Goal: Use online tool/utility: Utilize a website feature to perform a specific function

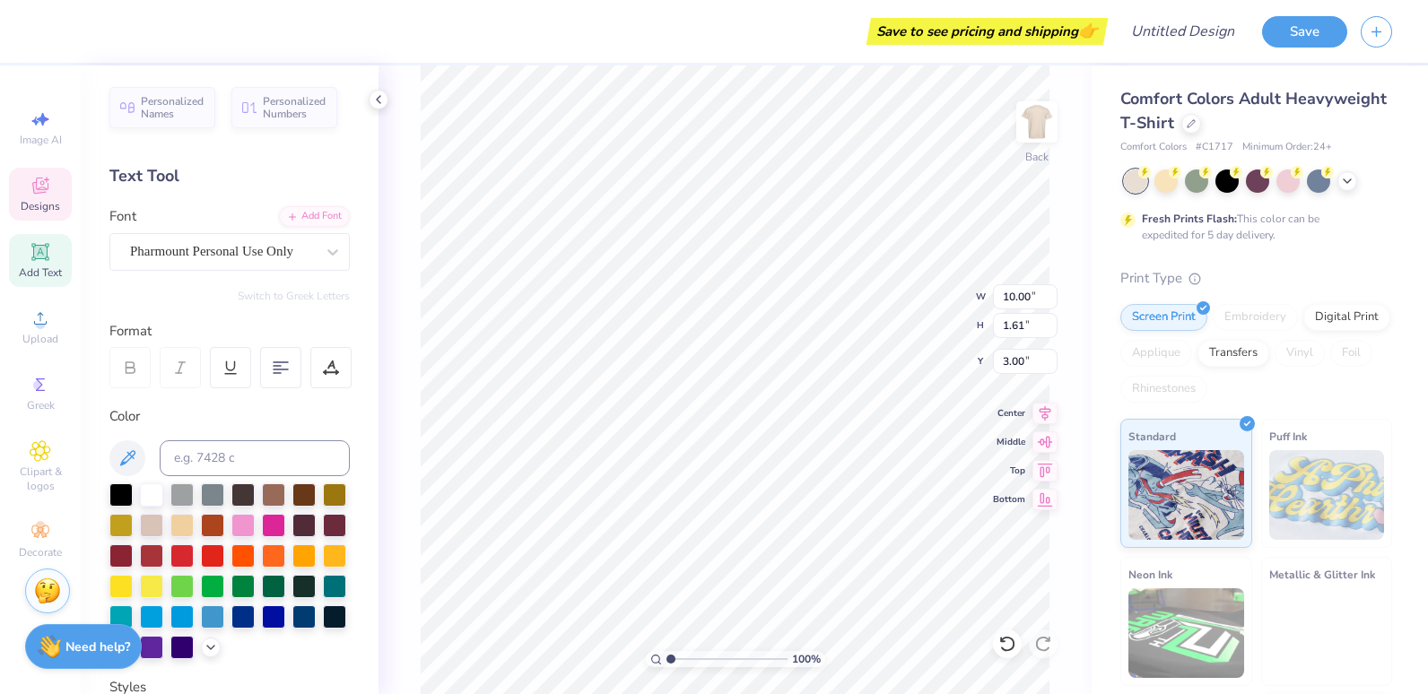
scroll to position [14, 2]
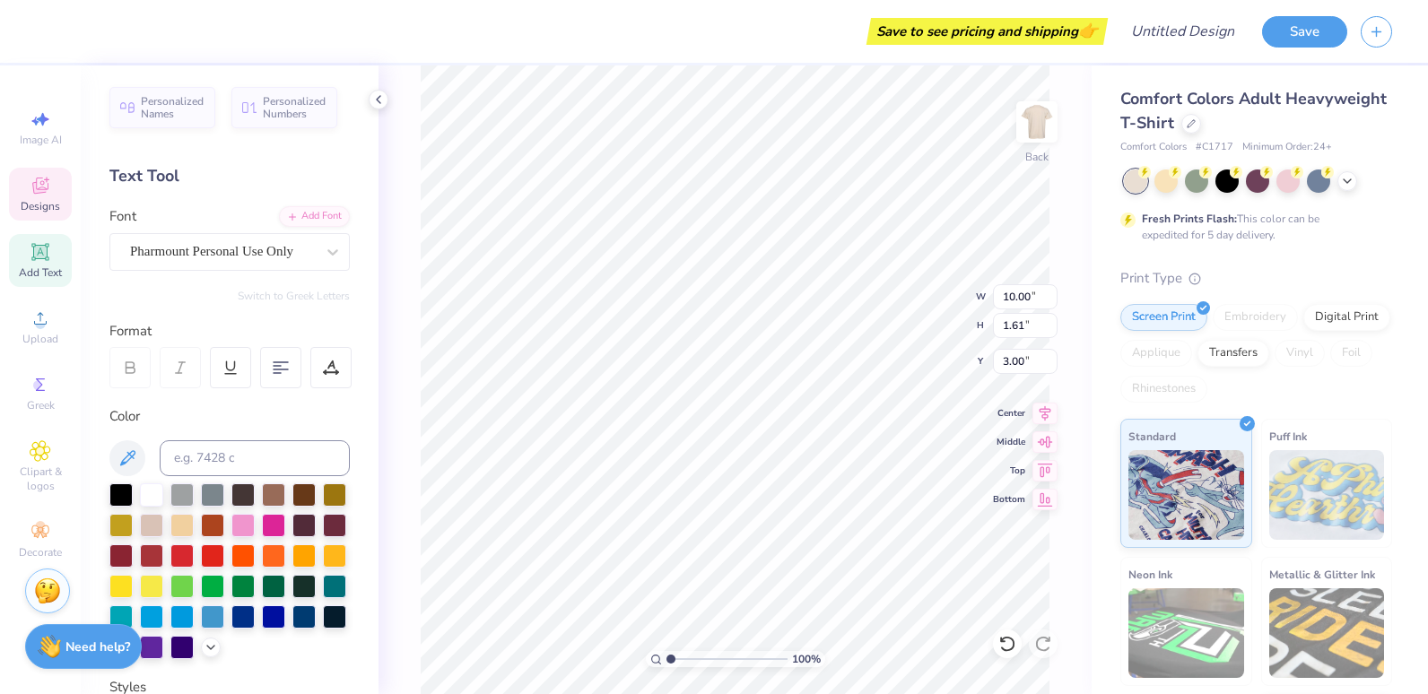
type textarea "P"
type textarea "Beta Theta Pi"
type input "7.18"
type input "2.63"
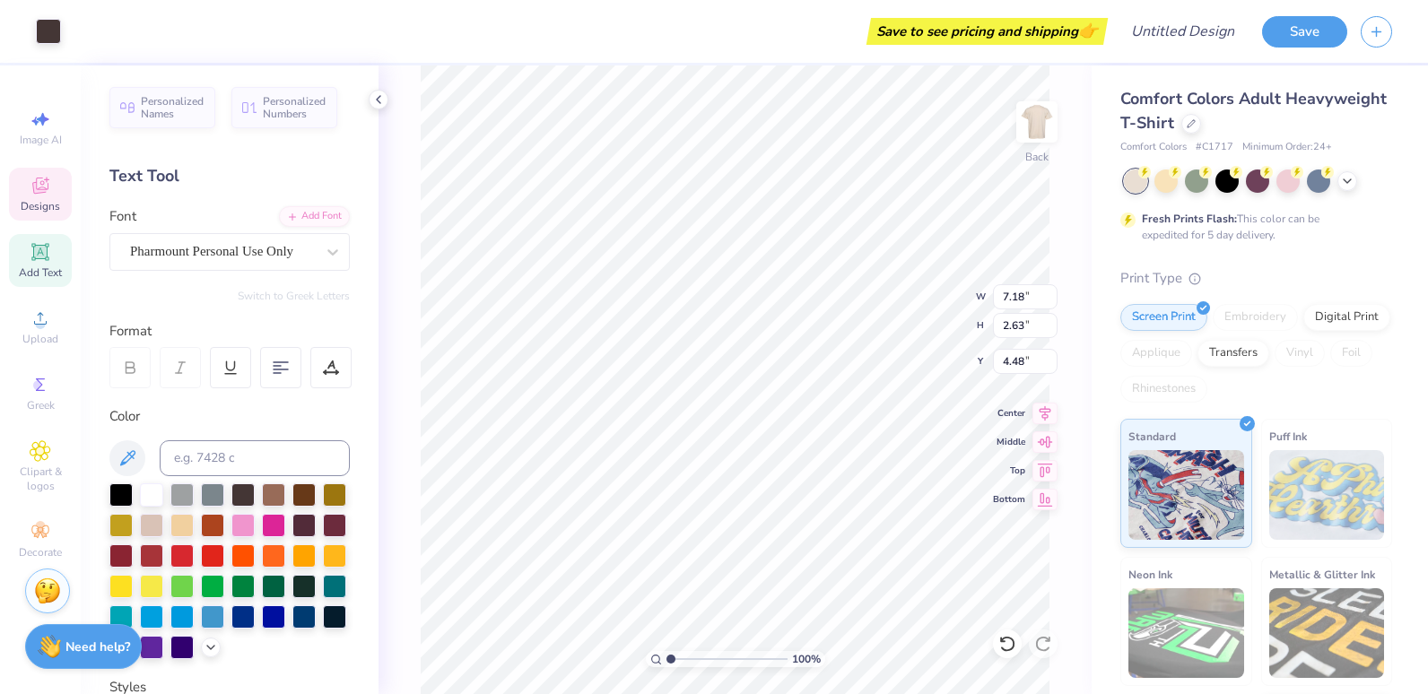
type input "4.48"
click at [404, 313] on div "100 % Back W 7.18 7.18 " H 2.63 2.63 " Y 4.48 4.48 " Center Middle Top Bottom" at bounding box center [735, 379] width 713 height 629
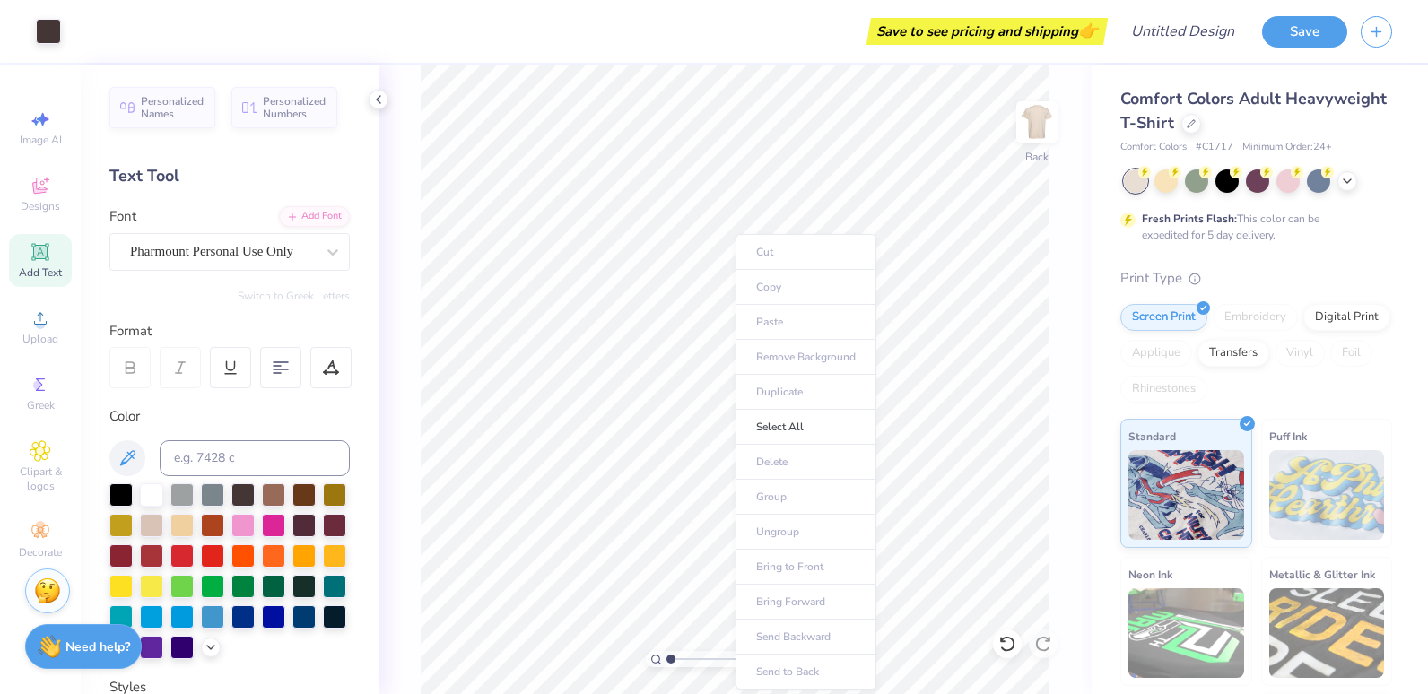
click at [818, 458] on ul "Cut Copy Paste Remove Background Duplicate Select All Delete Group Ungroup Brin…" at bounding box center [806, 462] width 141 height 456
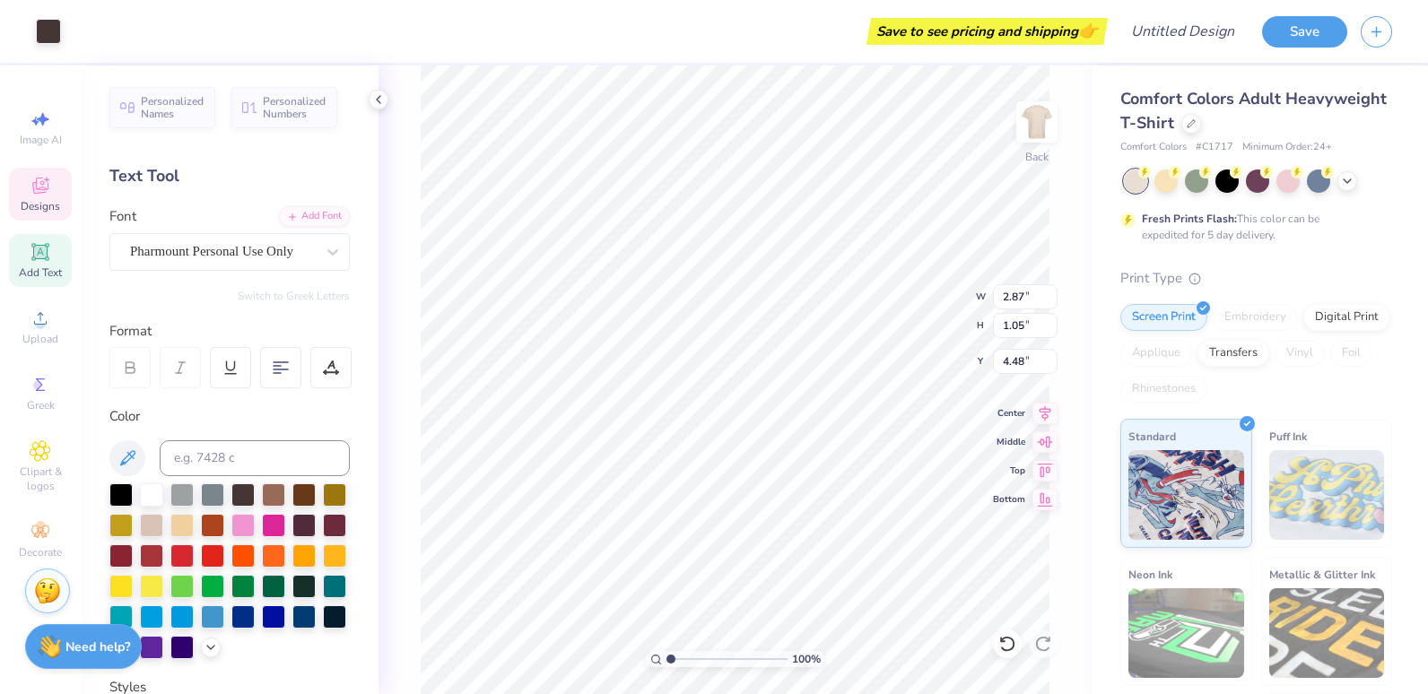
type input "2.87"
type input "1.05"
click at [1028, 144] on img at bounding box center [1037, 122] width 72 height 72
type input "5.15"
click at [1031, 132] on img at bounding box center [1037, 122] width 72 height 72
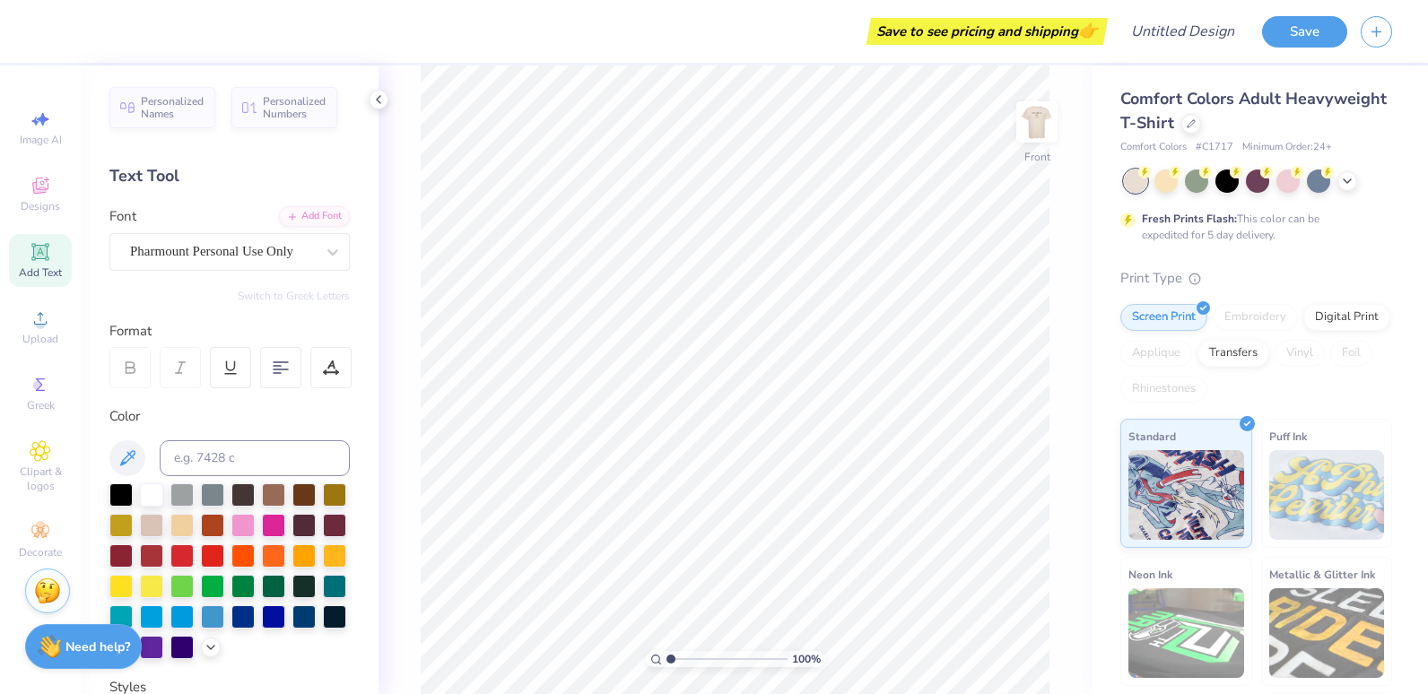
click at [1031, 132] on img at bounding box center [1037, 122] width 36 height 36
click at [26, 187] on div "Designs" at bounding box center [40, 194] width 63 height 53
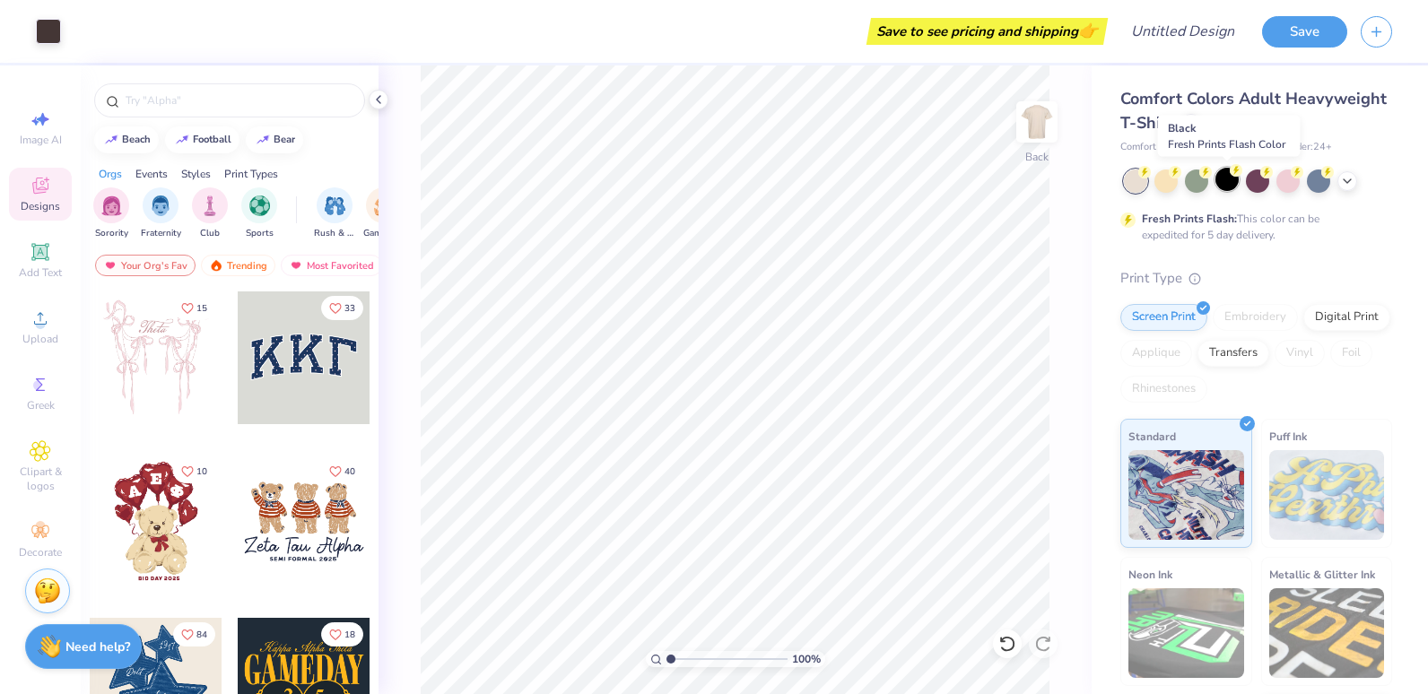
click at [1229, 180] on div at bounding box center [1226, 179] width 23 height 23
click at [1267, 182] on div at bounding box center [1257, 179] width 23 height 23
click at [1284, 180] on div at bounding box center [1287, 179] width 23 height 23
click at [1311, 181] on div at bounding box center [1318, 179] width 23 height 23
click at [1346, 179] on polyline at bounding box center [1347, 180] width 7 height 4
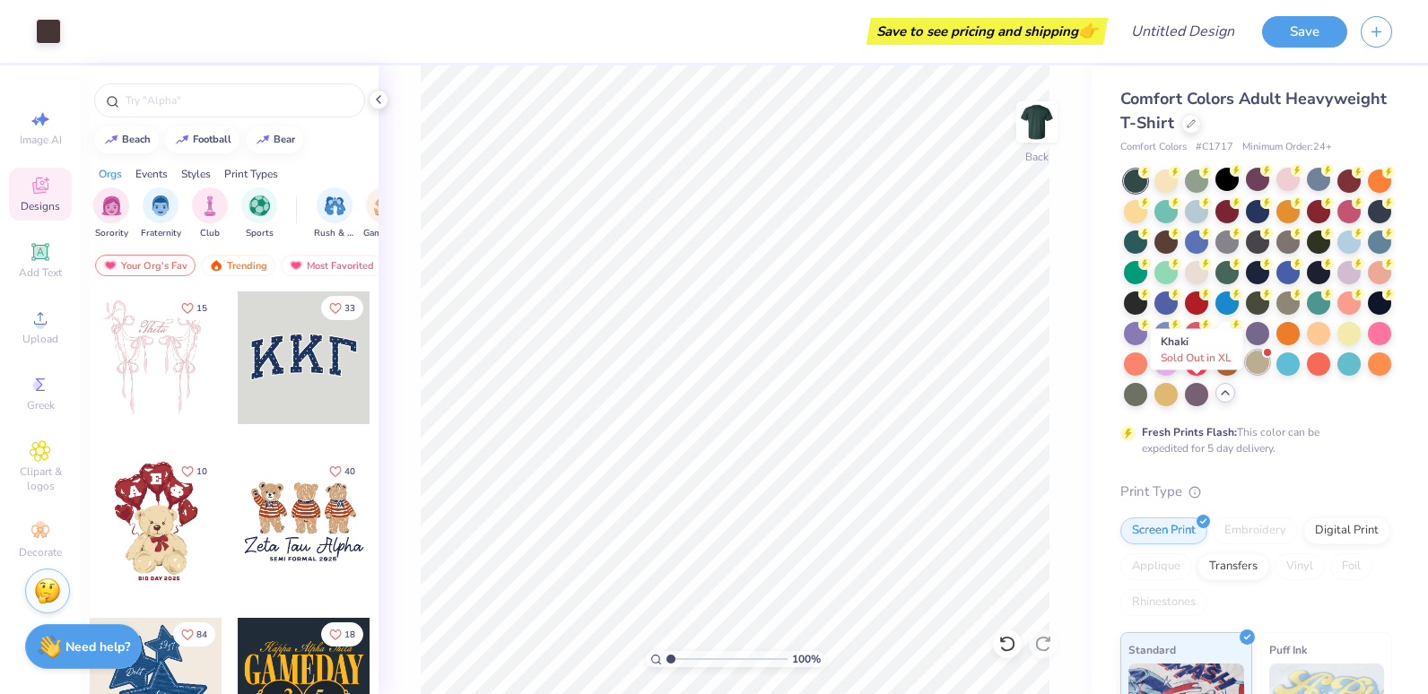
click at [1246, 374] on div at bounding box center [1257, 362] width 23 height 23
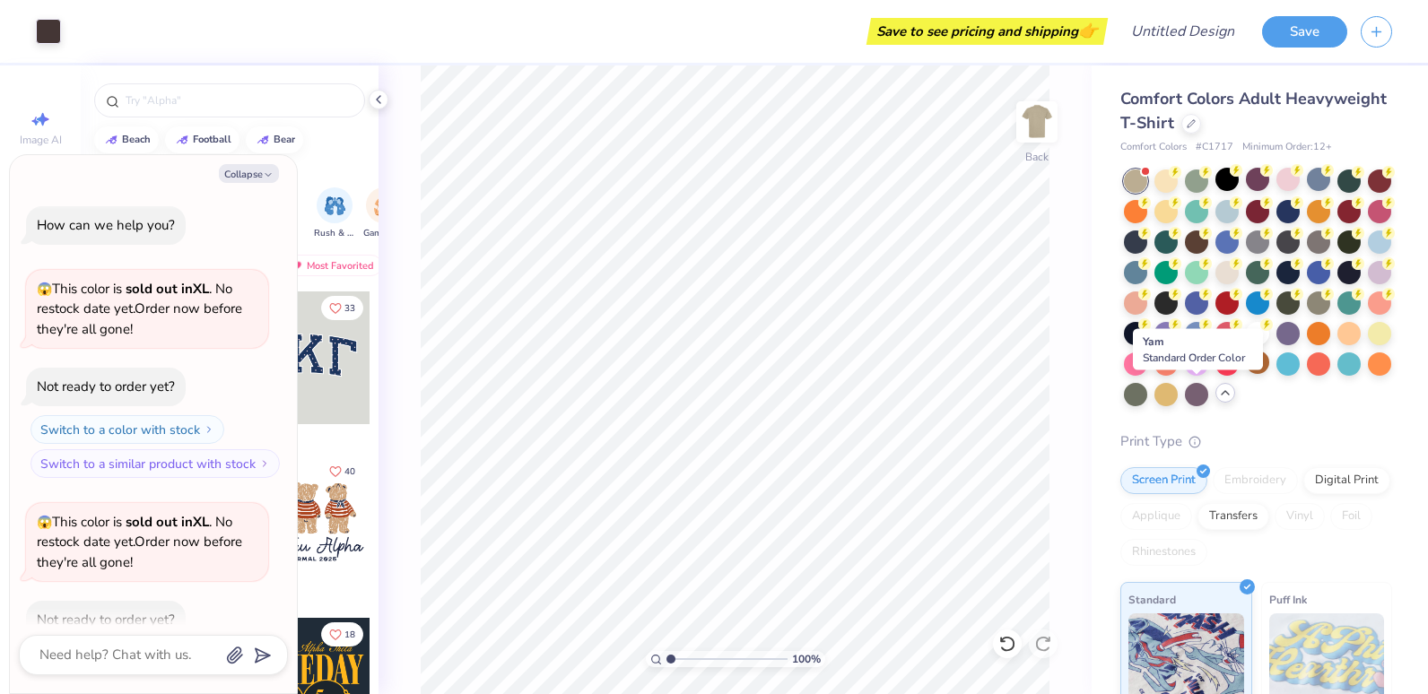
scroll to position [99, 0]
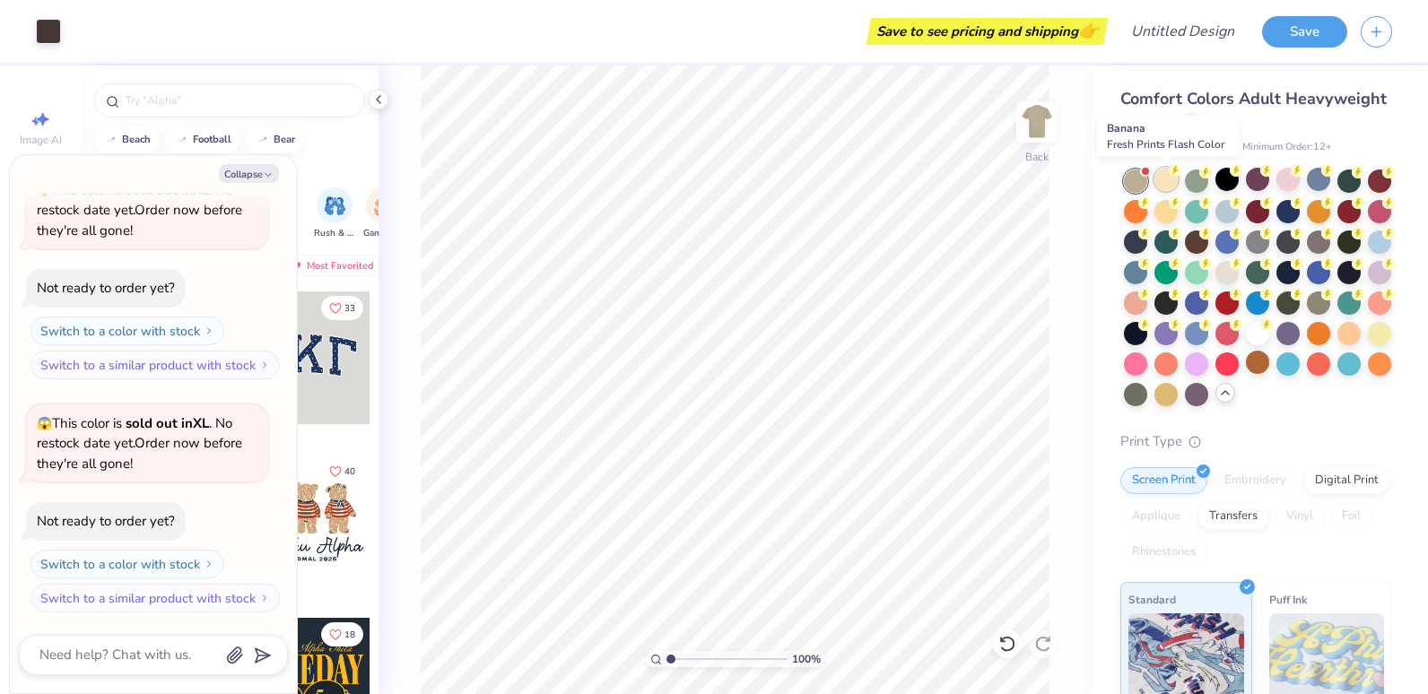
click at [1170, 182] on div at bounding box center [1165, 179] width 23 height 23
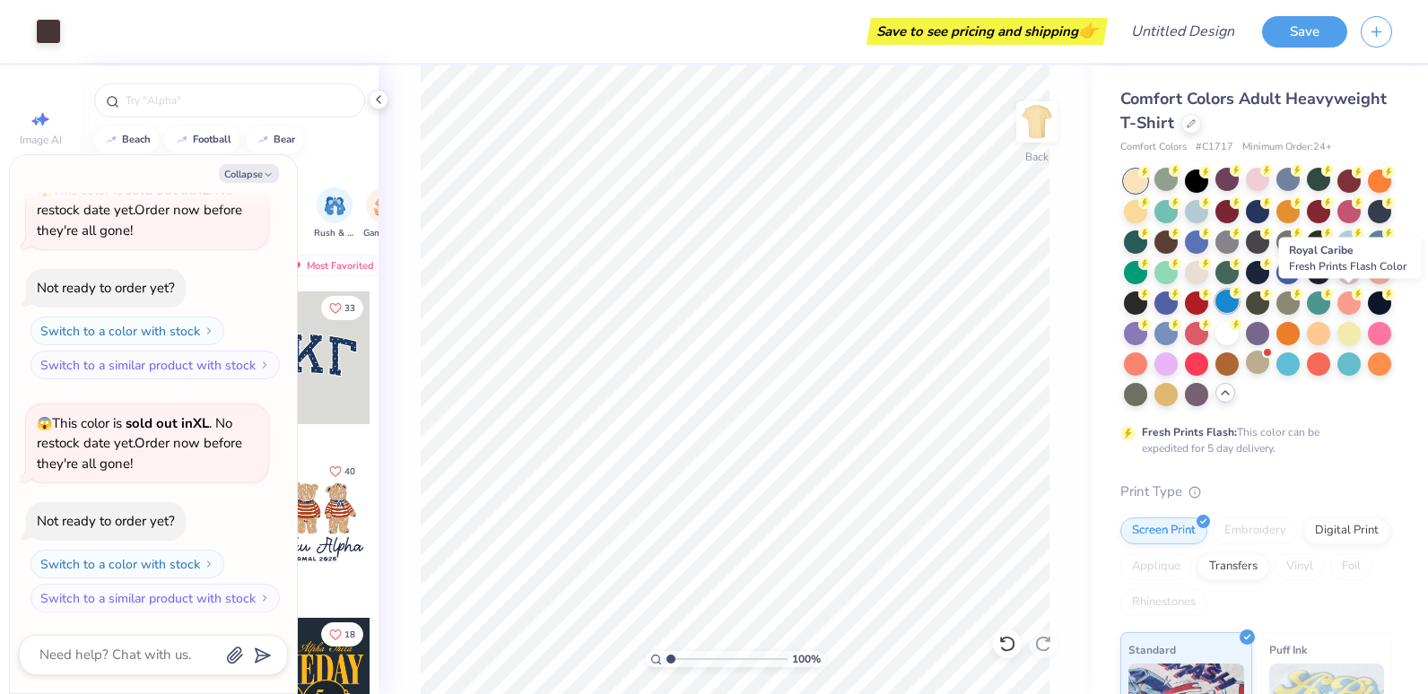
click at [1239, 296] on div at bounding box center [1226, 301] width 23 height 23
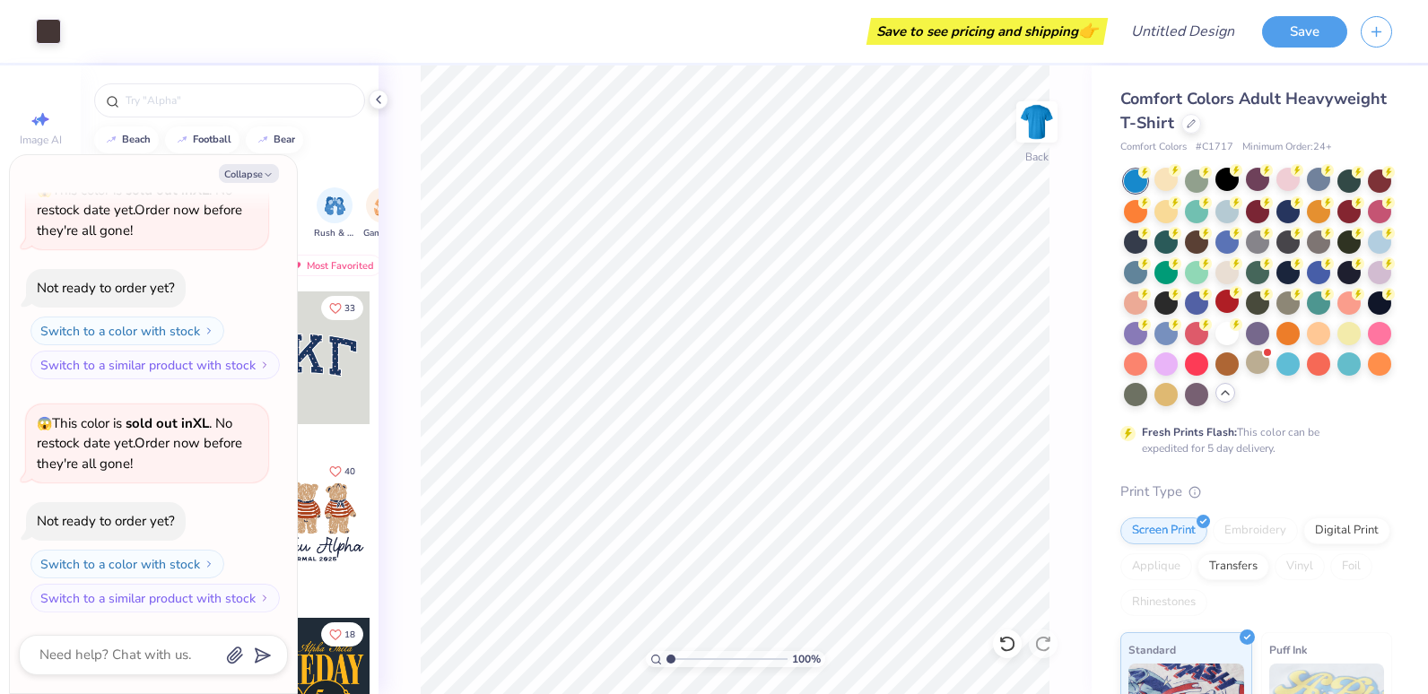
type textarea "x"
